Goal: Task Accomplishment & Management: Use online tool/utility

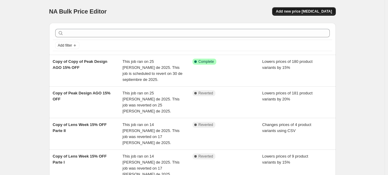
click at [289, 14] on button "Add new price [MEDICAL_DATA]" at bounding box center [303, 11] width 63 height 8
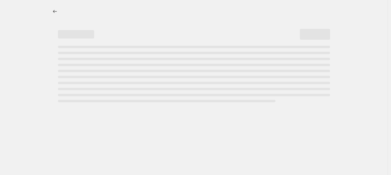
select select "percentage"
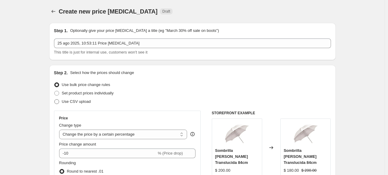
click at [89, 104] on span "Use CSV upload" at bounding box center [76, 101] width 29 height 5
click at [55, 100] on input "Use CSV upload" at bounding box center [54, 99] width 0 height 0
radio input "true"
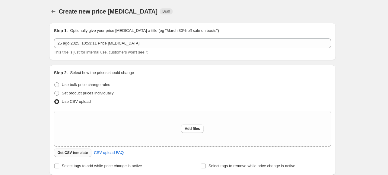
click at [85, 153] on span "Get CSV template" at bounding box center [73, 153] width 30 height 5
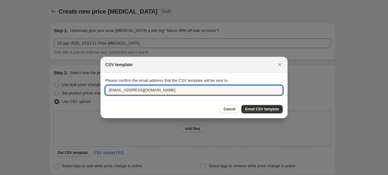
drag, startPoint x: 120, startPoint y: 90, endPoint x: 97, endPoint y: 92, distance: 23.0
click at [118, 89] on input "[EMAIL_ADDRESS][DOMAIN_NAME]" at bounding box center [193, 91] width 177 height 10
click at [118, 92] on input "[EMAIL_ADDRESS][DOMAIN_NAME]" at bounding box center [193, 91] width 177 height 10
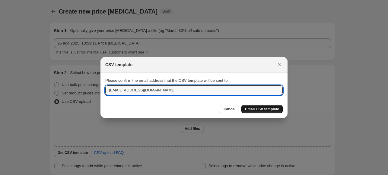
type input "[EMAIL_ADDRESS][DOMAIN_NAME]"
click at [254, 110] on span "Email CSV template" at bounding box center [262, 109] width 34 height 5
